Goal: Information Seeking & Learning: Stay updated

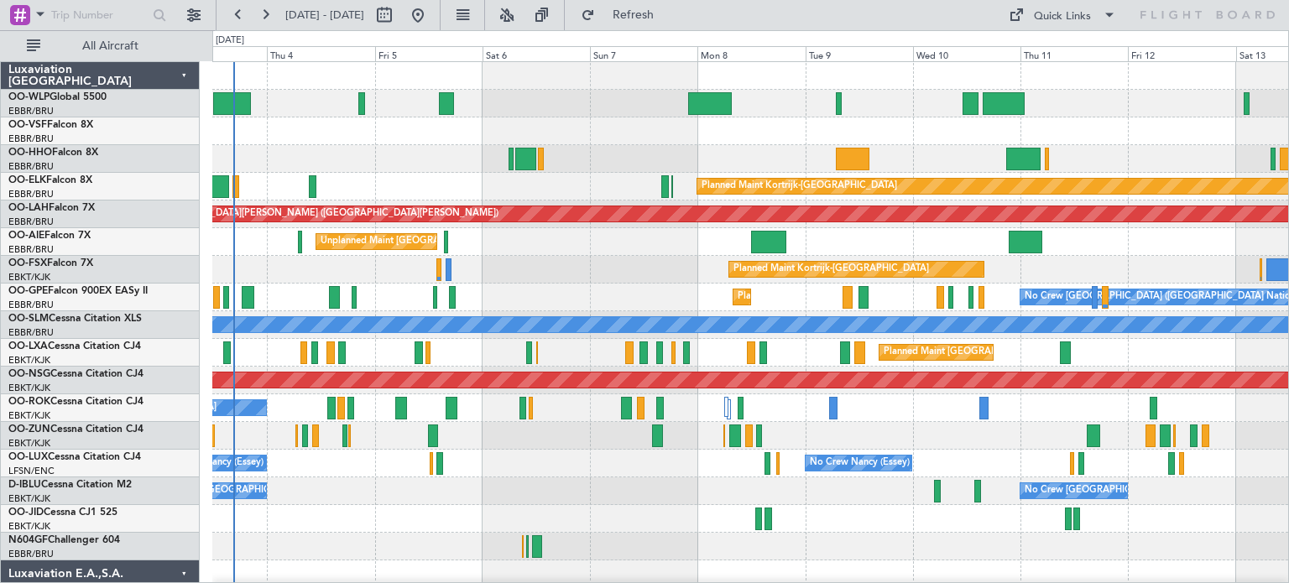
click at [472, 304] on div "Planned Maint Kortrijk-[GEOGRAPHIC_DATA] Planned [GEOGRAPHIC_DATA][PERSON_NAME]…" at bounding box center [750, 574] width 1076 height 1024
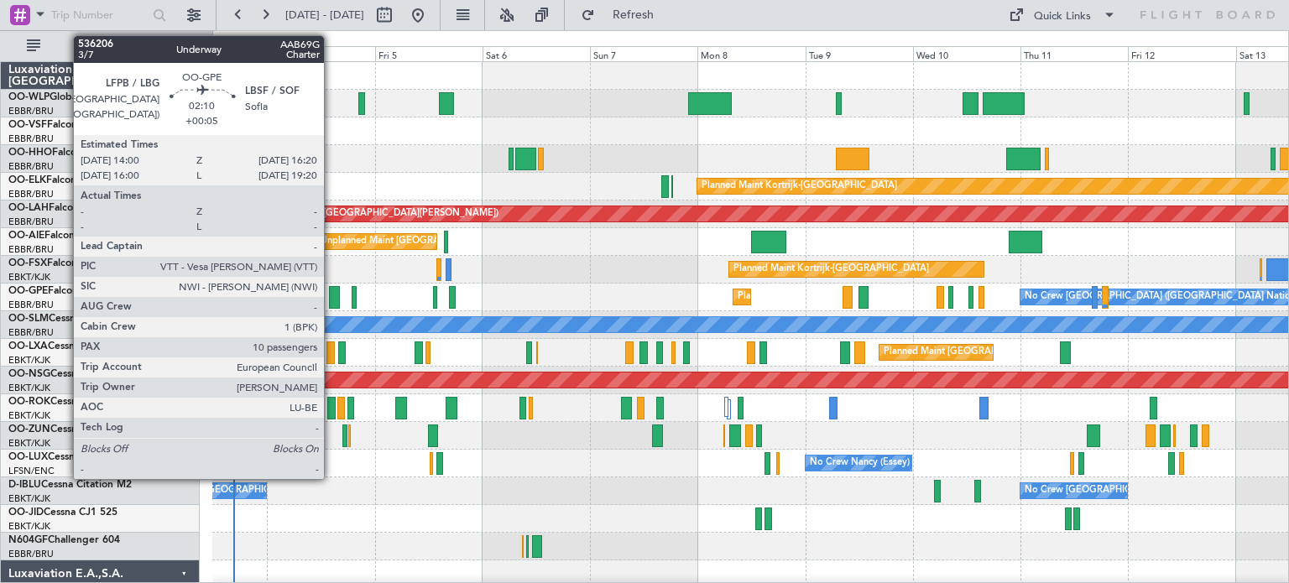
click at [332, 290] on div at bounding box center [334, 297] width 11 height 23
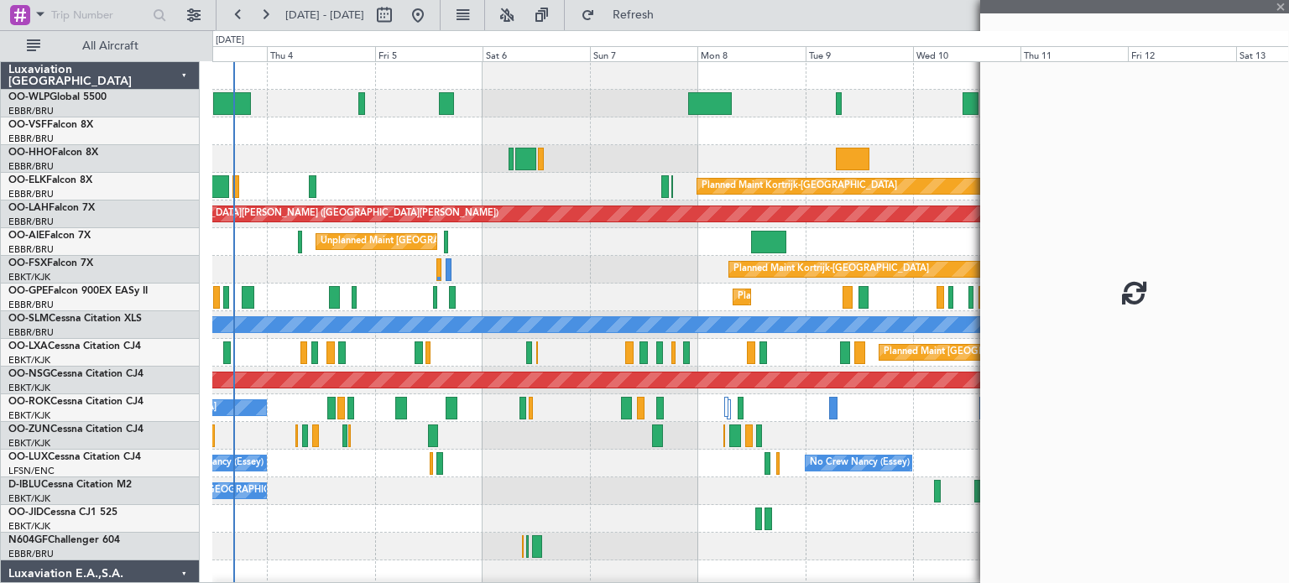
click at [332, 290] on div at bounding box center [334, 297] width 11 height 23
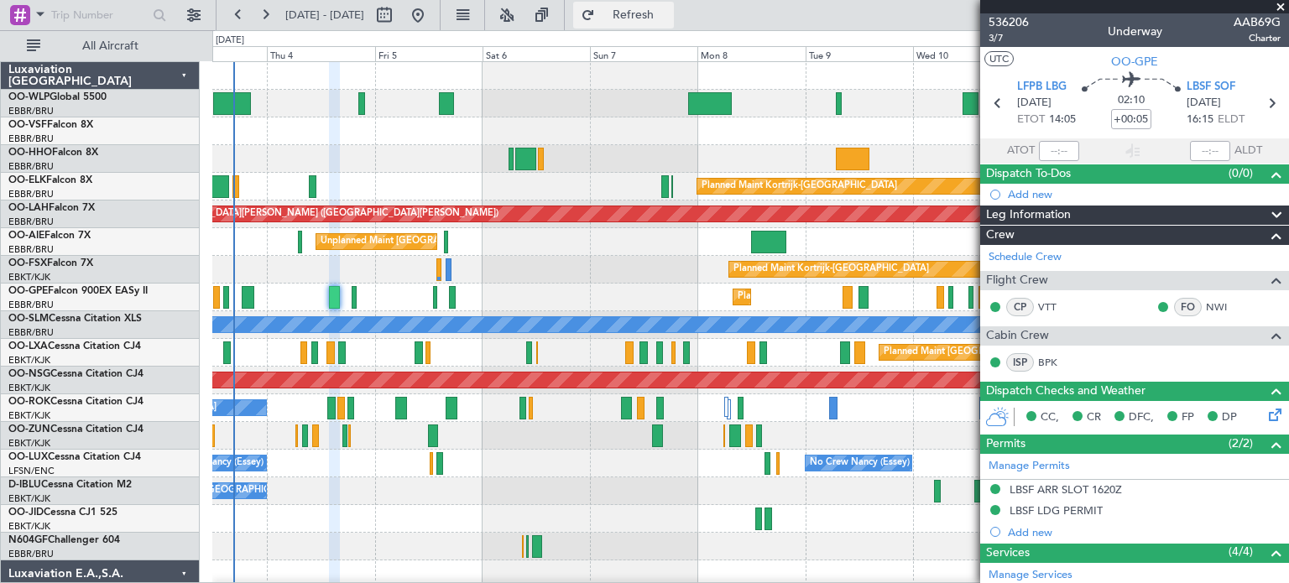
click at [669, 13] on span "Refresh" at bounding box center [633, 15] width 70 height 12
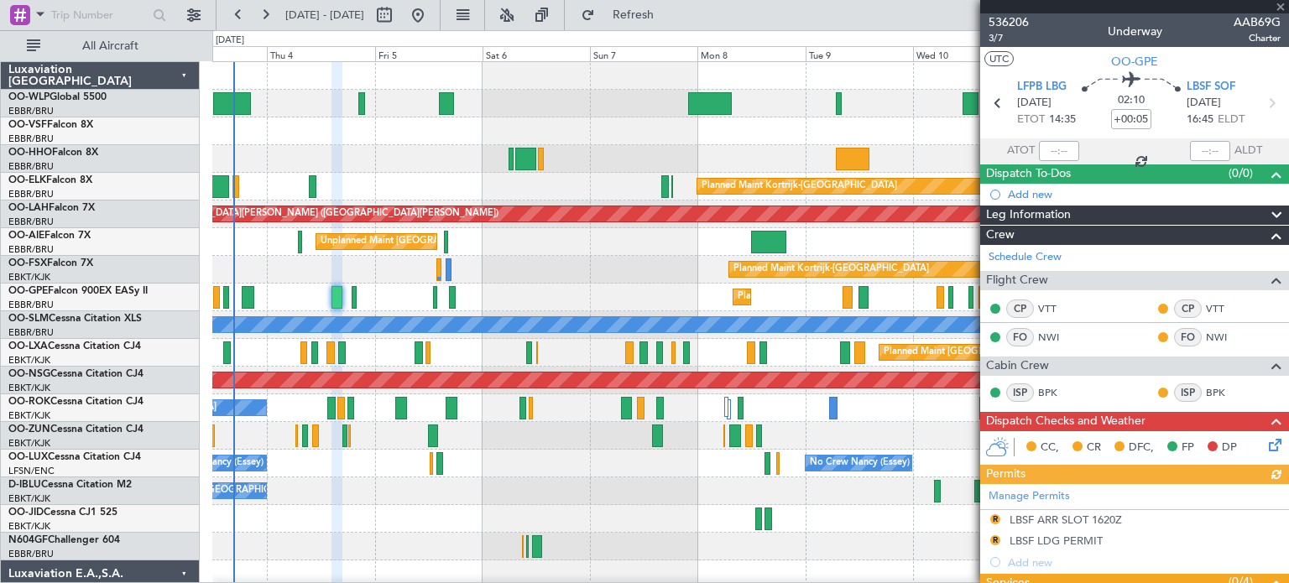
click at [1281, 8] on div at bounding box center [1134, 6] width 309 height 13
click at [1279, 4] on span at bounding box center [1280, 7] width 17 height 15
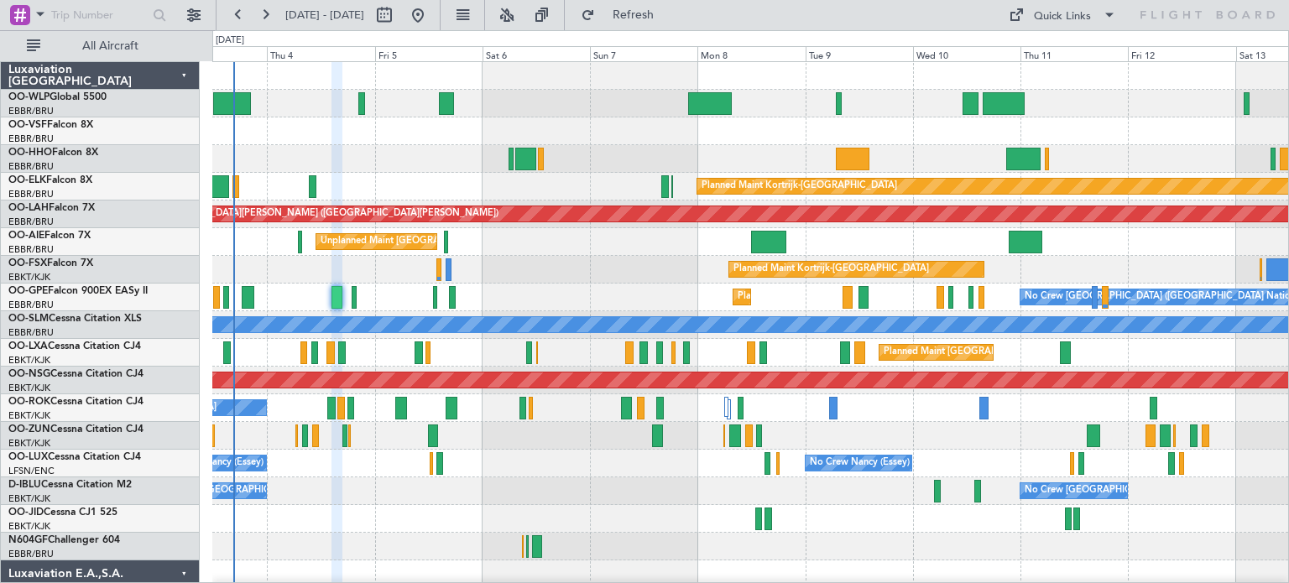
type input "0"
click at [520, 8] on button at bounding box center [506, 15] width 27 height 27
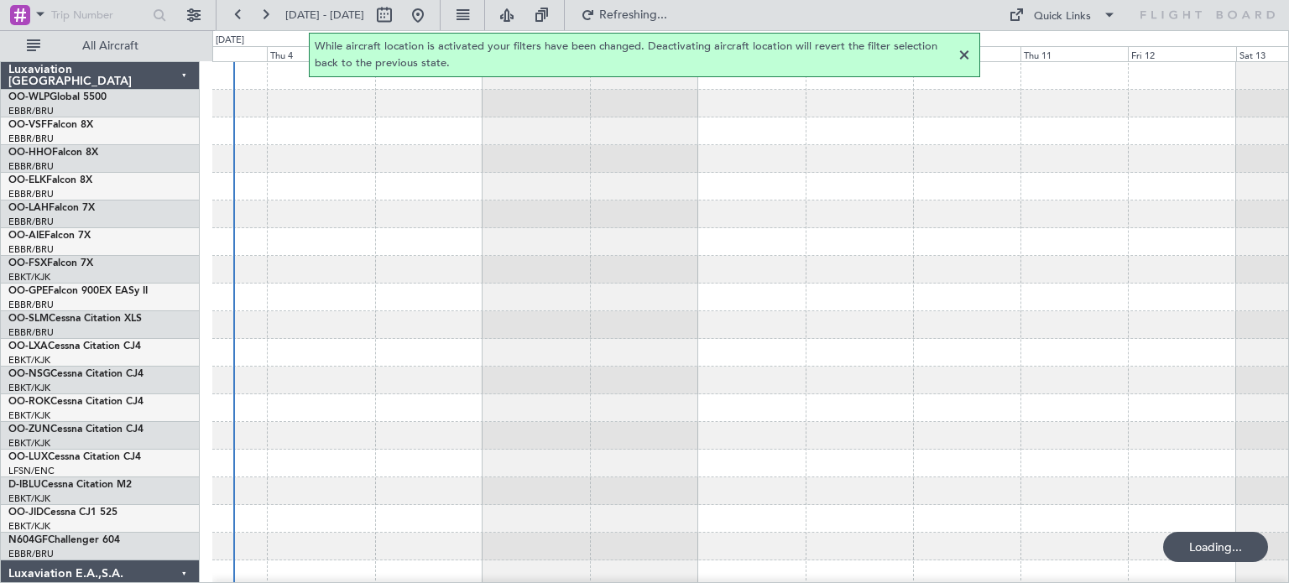
click at [963, 52] on div at bounding box center [964, 55] width 20 height 20
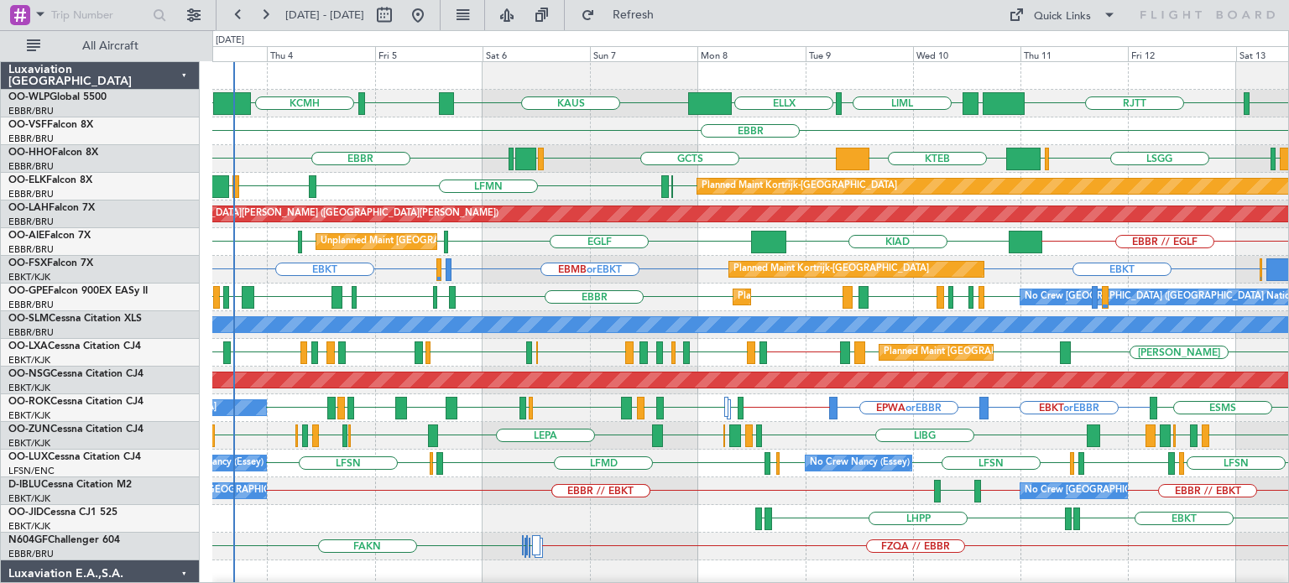
click at [675, 258] on div "EBBR or EBKT EBKT EBMB or EBKT EBKT LSZH or EBKT Planned Maint [GEOGRAPHIC_DATA…" at bounding box center [750, 270] width 1076 height 28
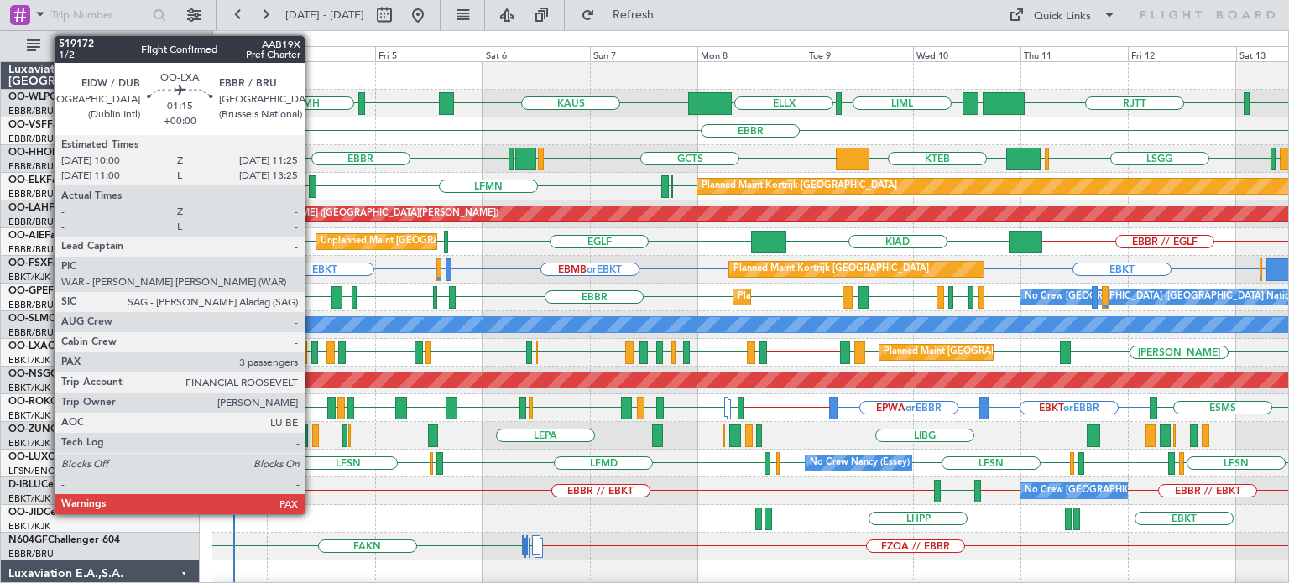
click at [312, 350] on div at bounding box center [314, 352] width 7 height 23
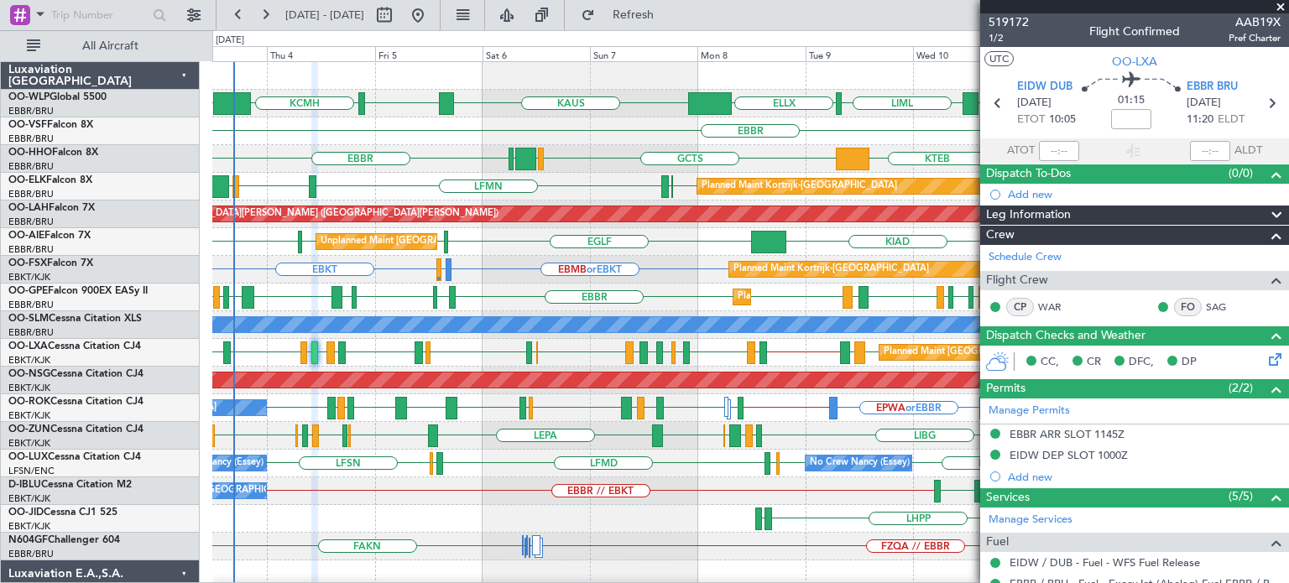
click at [503, 273] on div "EBBR or EBKT EBKT EBMB or EBKT EBKT LSZH or EBKT Planned Maint [GEOGRAPHIC_DATA…" at bounding box center [750, 270] width 1076 height 28
click at [1281, 7] on span at bounding box center [1280, 7] width 17 height 15
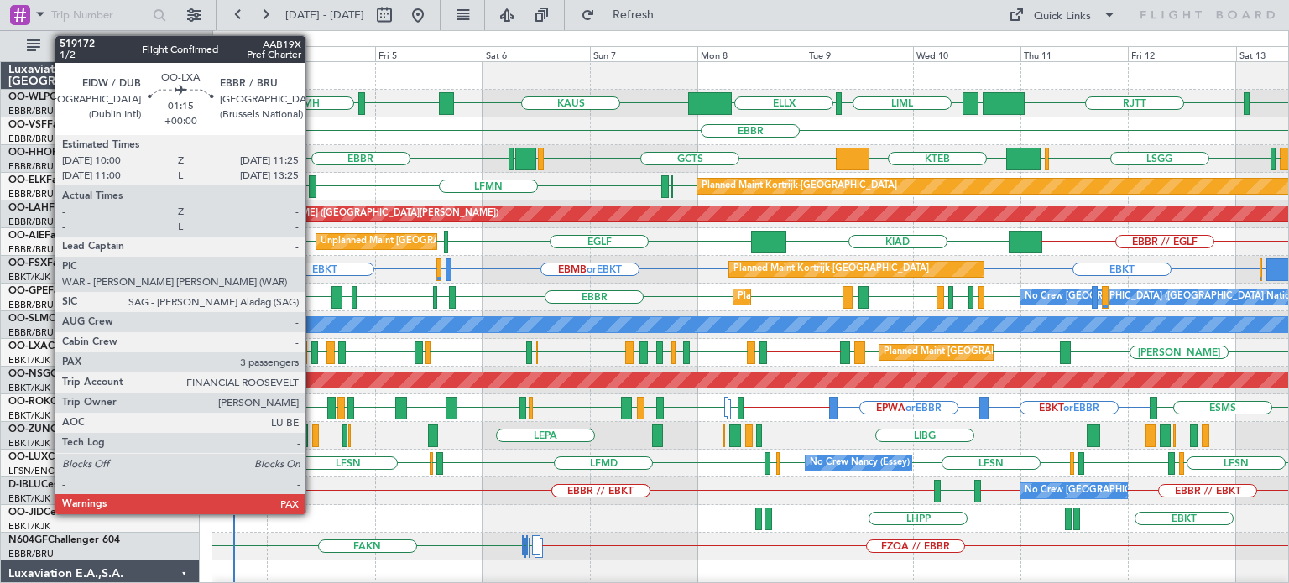
click at [313, 349] on div at bounding box center [314, 352] width 7 height 23
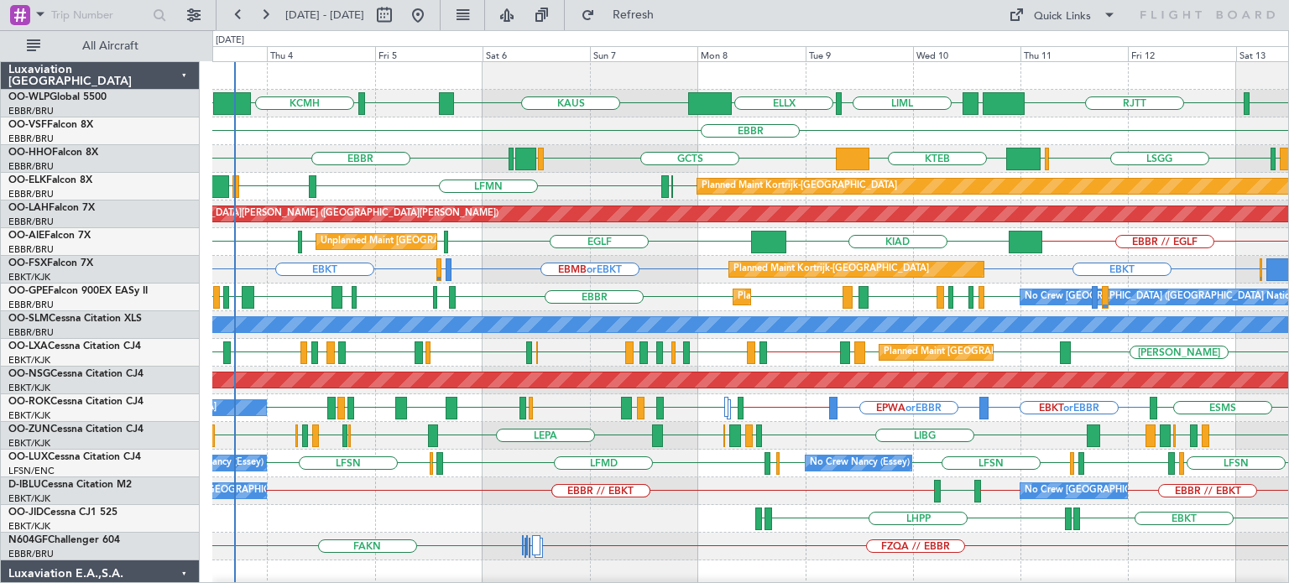
click at [612, 138] on div "EBBR" at bounding box center [750, 131] width 1076 height 28
click at [654, 26] on button "Refresh" at bounding box center [623, 15] width 101 height 27
click at [518, 271] on div "EBKT EBKT EBMB or EBKT LSZH or EBKT EBBR or EBKT Planned Maint [GEOGRAPHIC_DATA…" at bounding box center [750, 270] width 1076 height 28
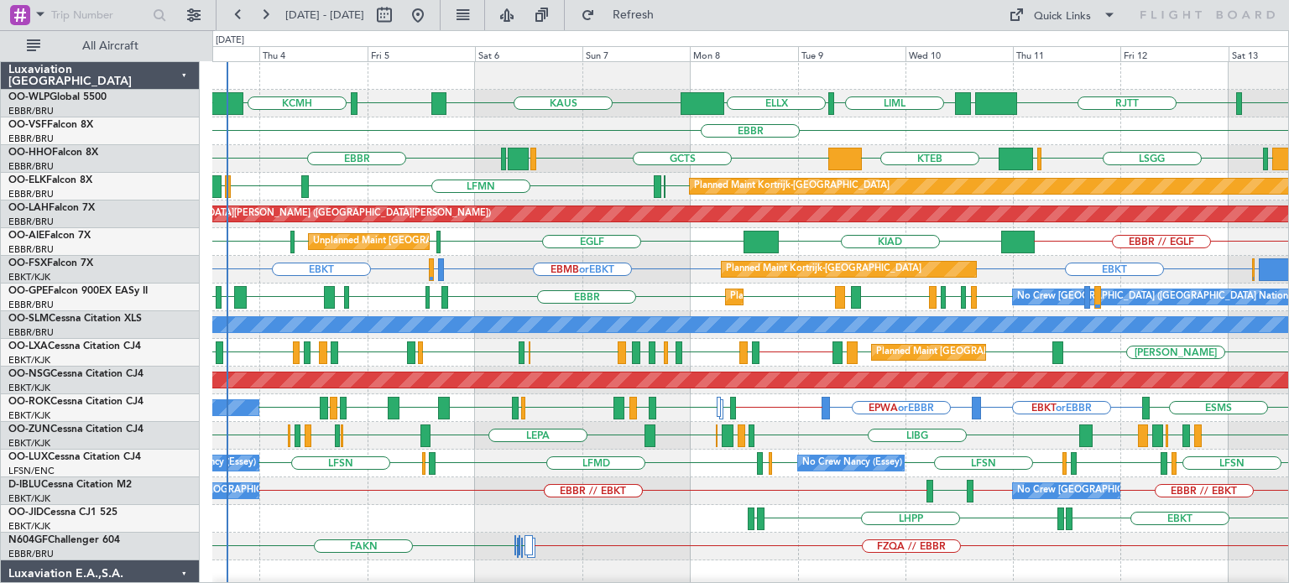
click at [510, 276] on div "EBKT EBKT EBMB or EBKT LSZH or EBKT EBBR or EBKT Planned Maint [GEOGRAPHIC_DATA…" at bounding box center [750, 270] width 1076 height 28
click at [603, 148] on div "KTEB GCTS GMMH [GEOGRAPHIC_DATA] [GEOGRAPHIC_DATA] LIRS [GEOGRAPHIC_DATA] LIMC" at bounding box center [750, 159] width 1076 height 28
